Goal: Information Seeking & Learning: Learn about a topic

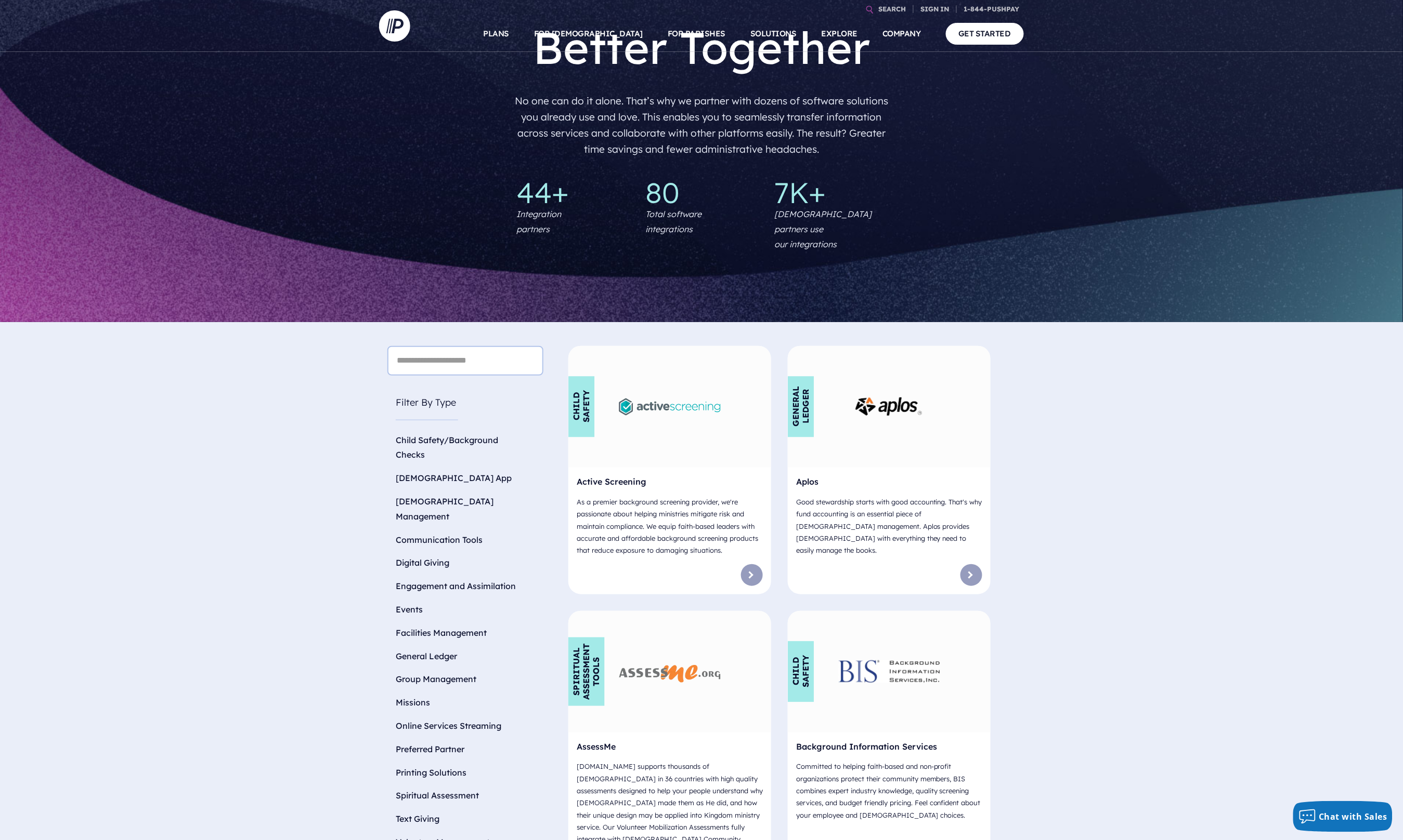
scroll to position [64, 0]
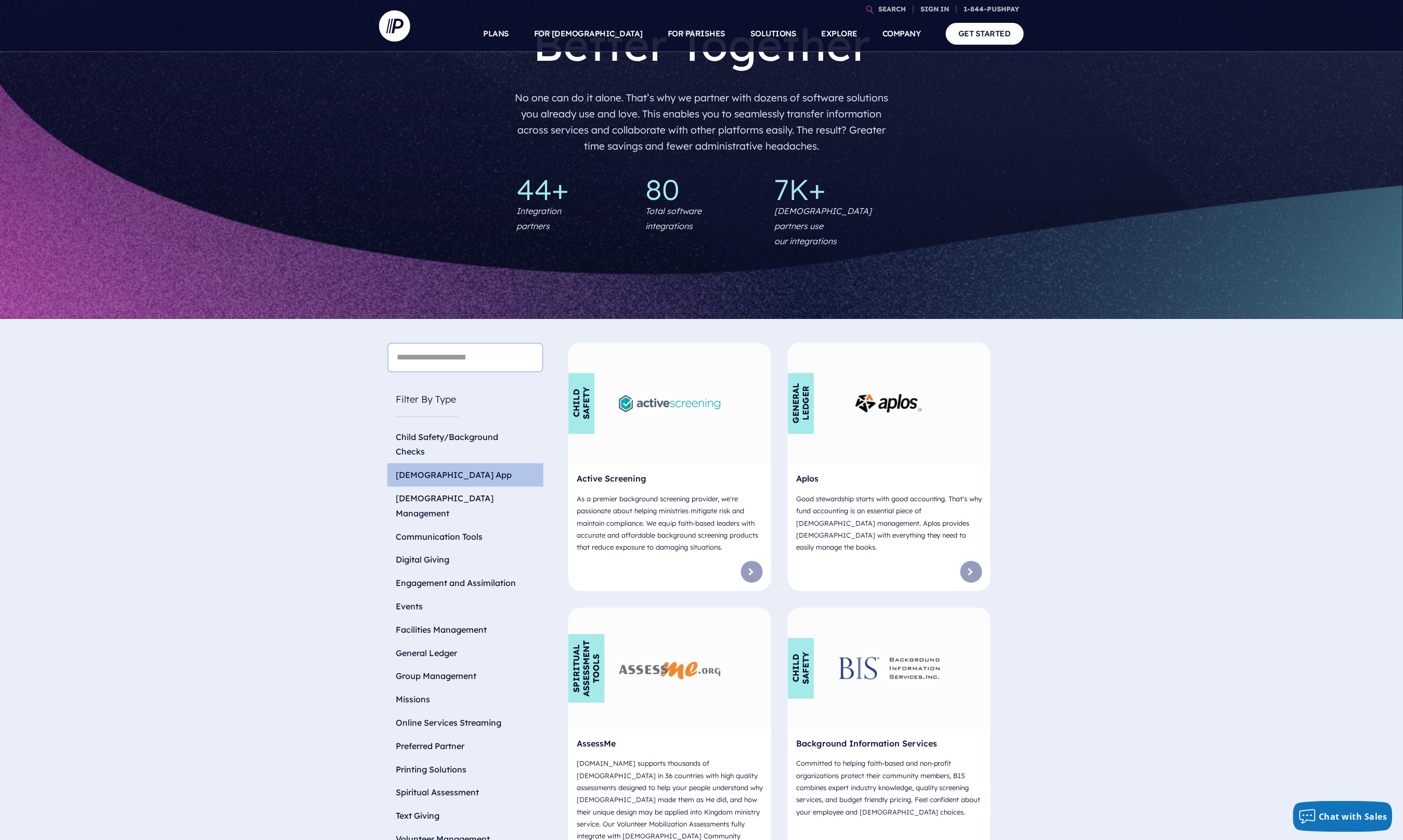
click at [415, 463] on li "Church App" at bounding box center [465, 474] width 156 height 24
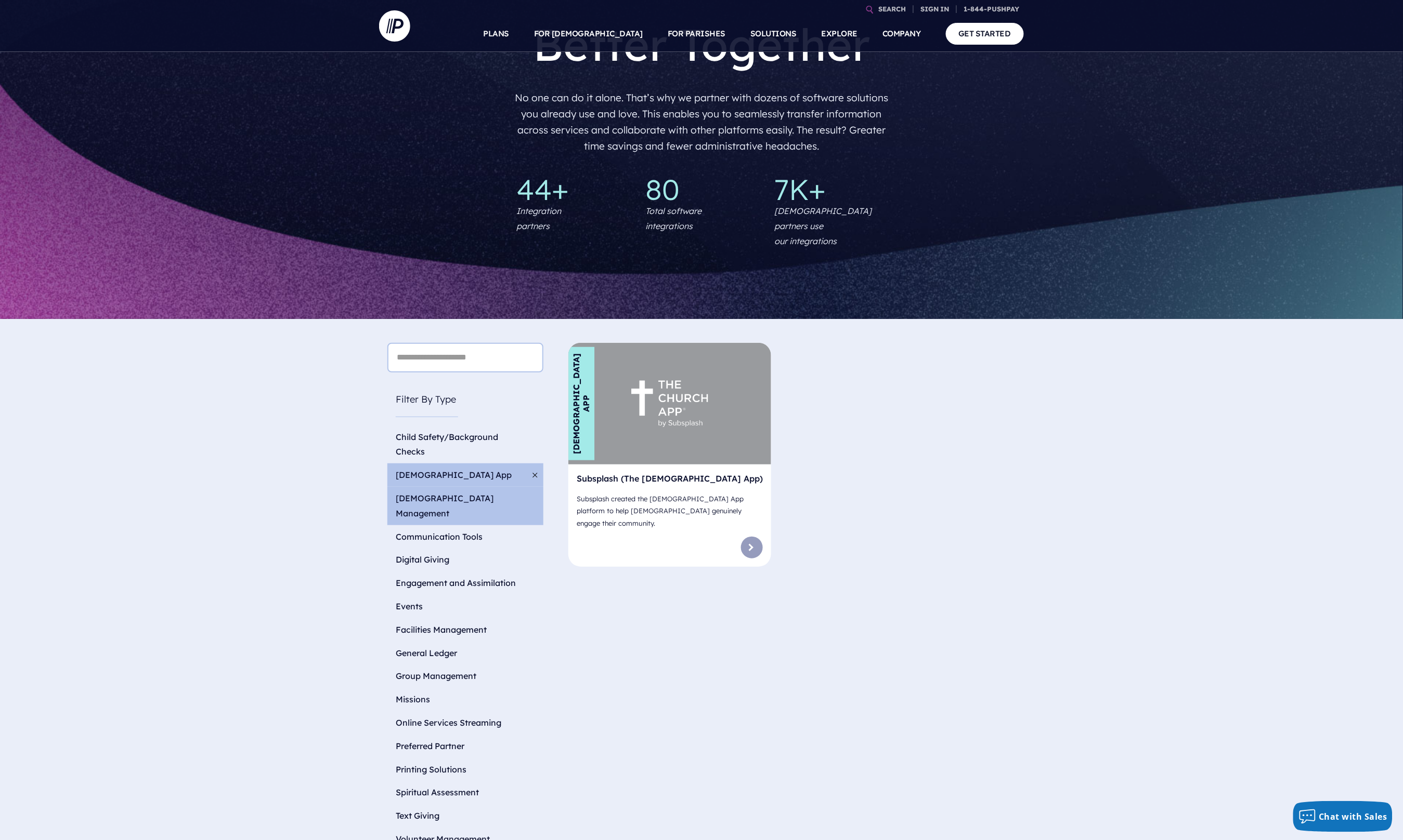
click at [414, 487] on li "Church Management" at bounding box center [465, 505] width 156 height 38
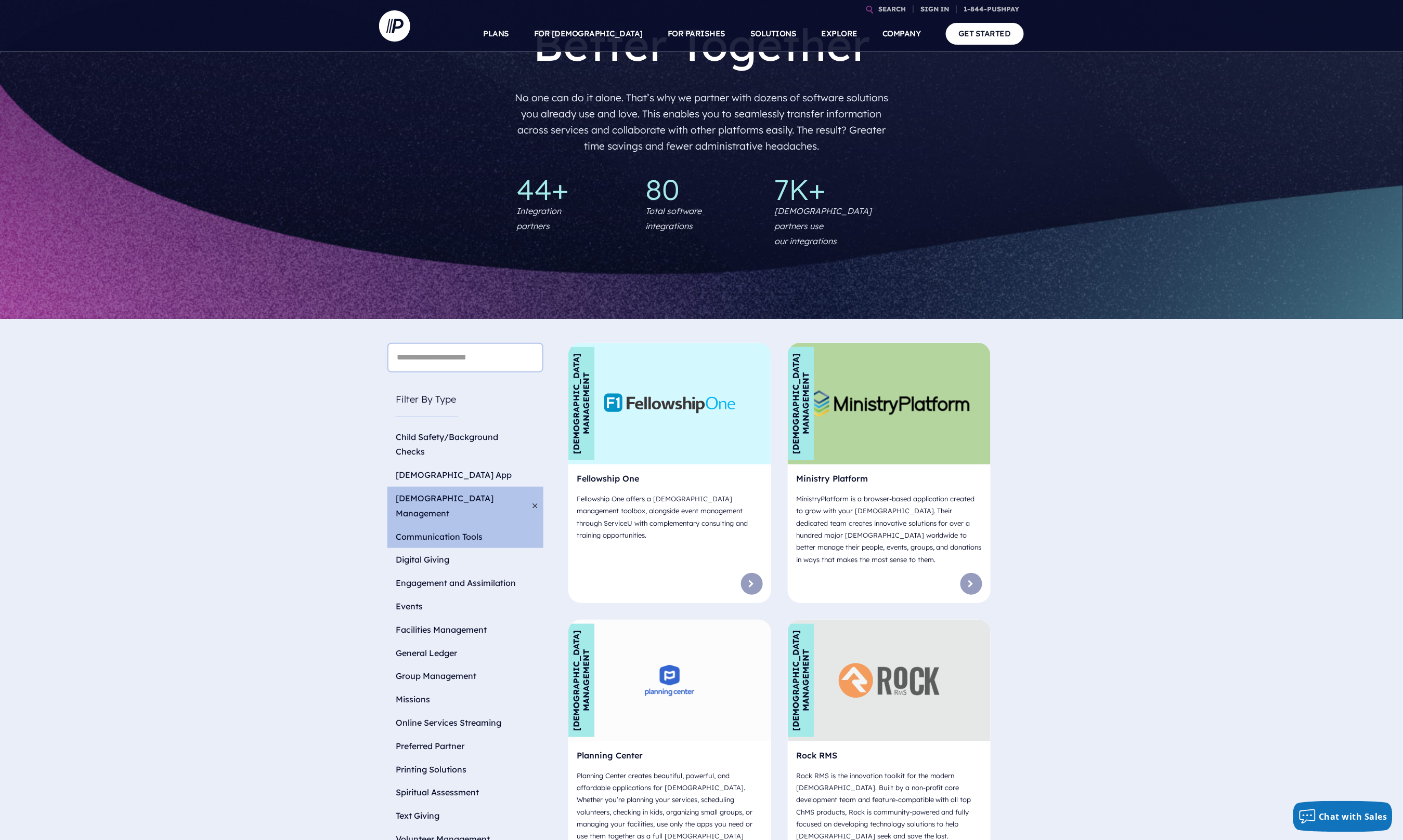
click at [468, 526] on li "Communication Tools" at bounding box center [465, 537] width 156 height 24
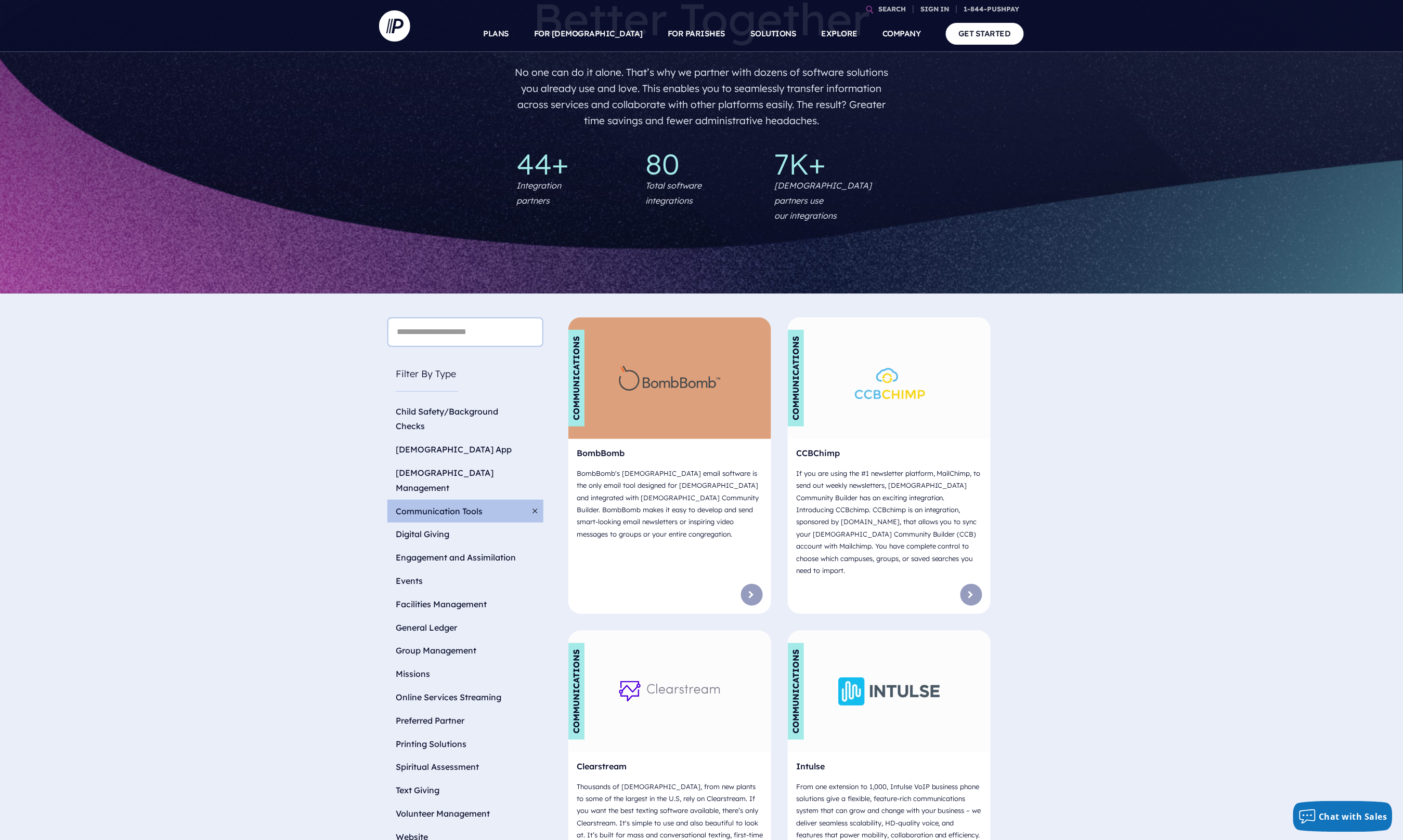
scroll to position [93, 0]
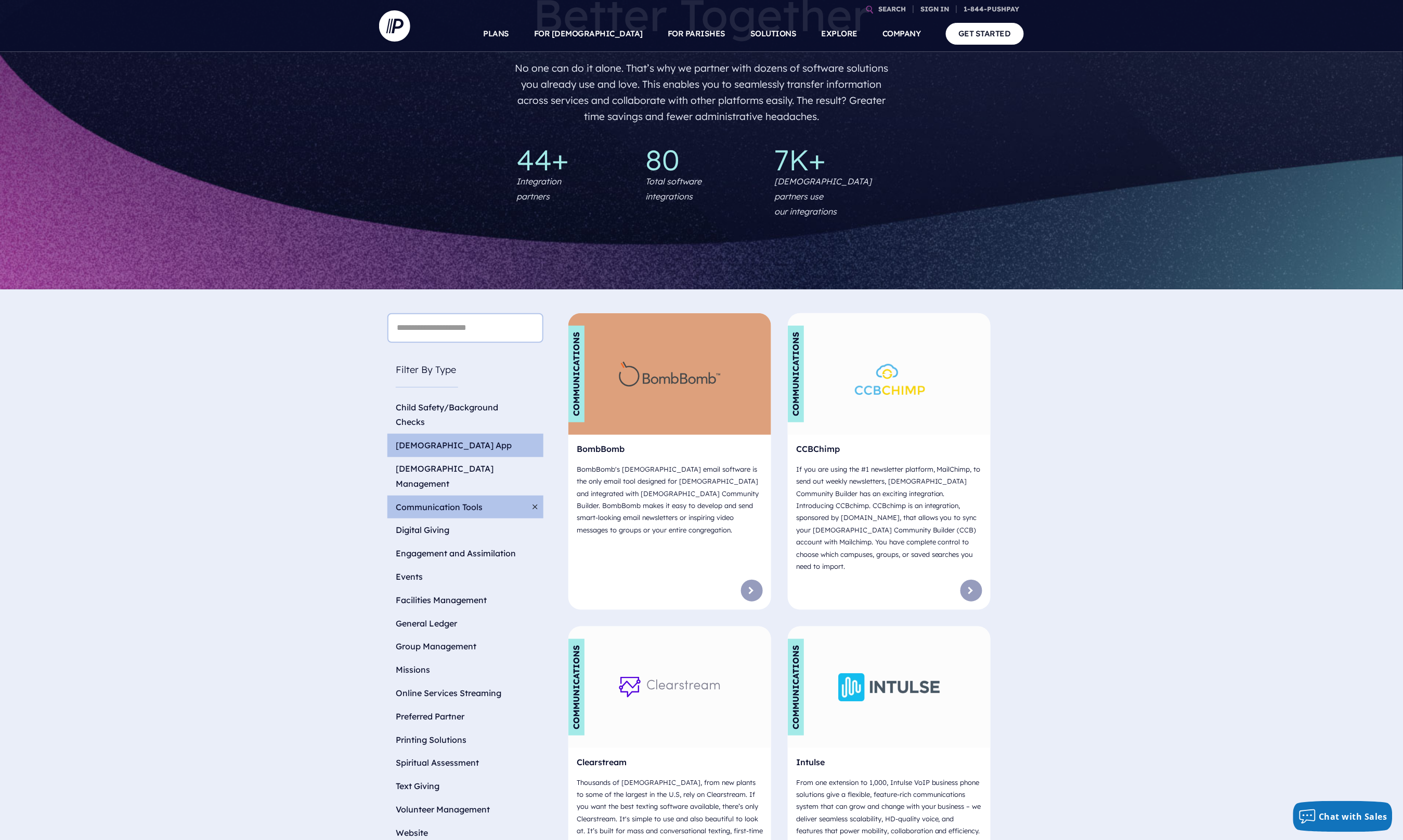
click at [430, 434] on li "Church App" at bounding box center [465, 445] width 156 height 24
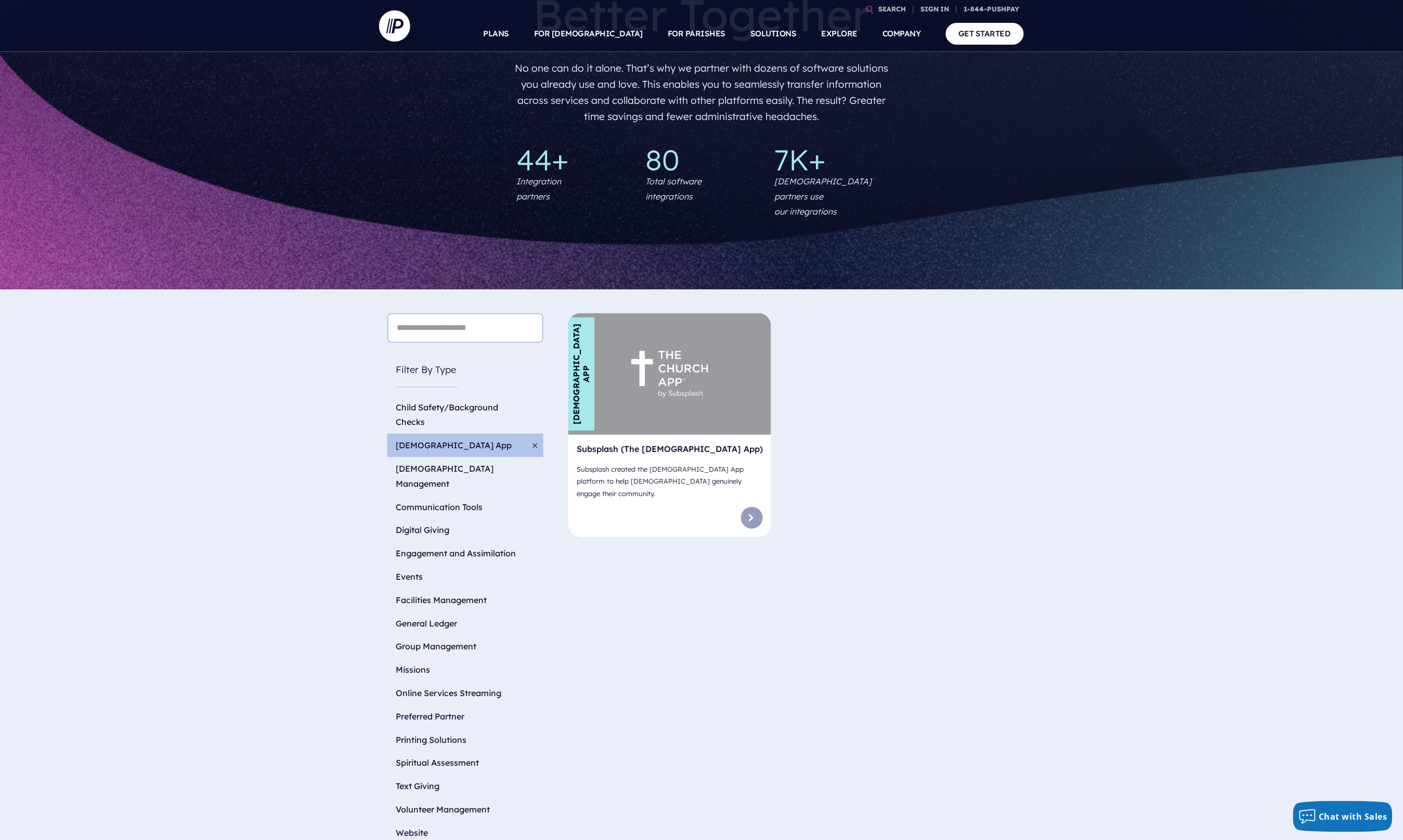
click at [668, 459] on p "Subsplash created the Church App platform to help churches genuinely engage the…" at bounding box center [669, 481] width 186 height 45
click at [754, 507] on link at bounding box center [751, 517] width 22 height 22
